Goal: Task Accomplishment & Management: Use online tool/utility

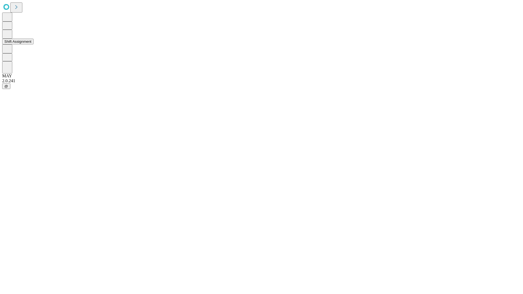
click at [34, 44] on button "Shift Assignment" at bounding box center [17, 42] width 31 height 6
